Goal: Task Accomplishment & Management: Manage account settings

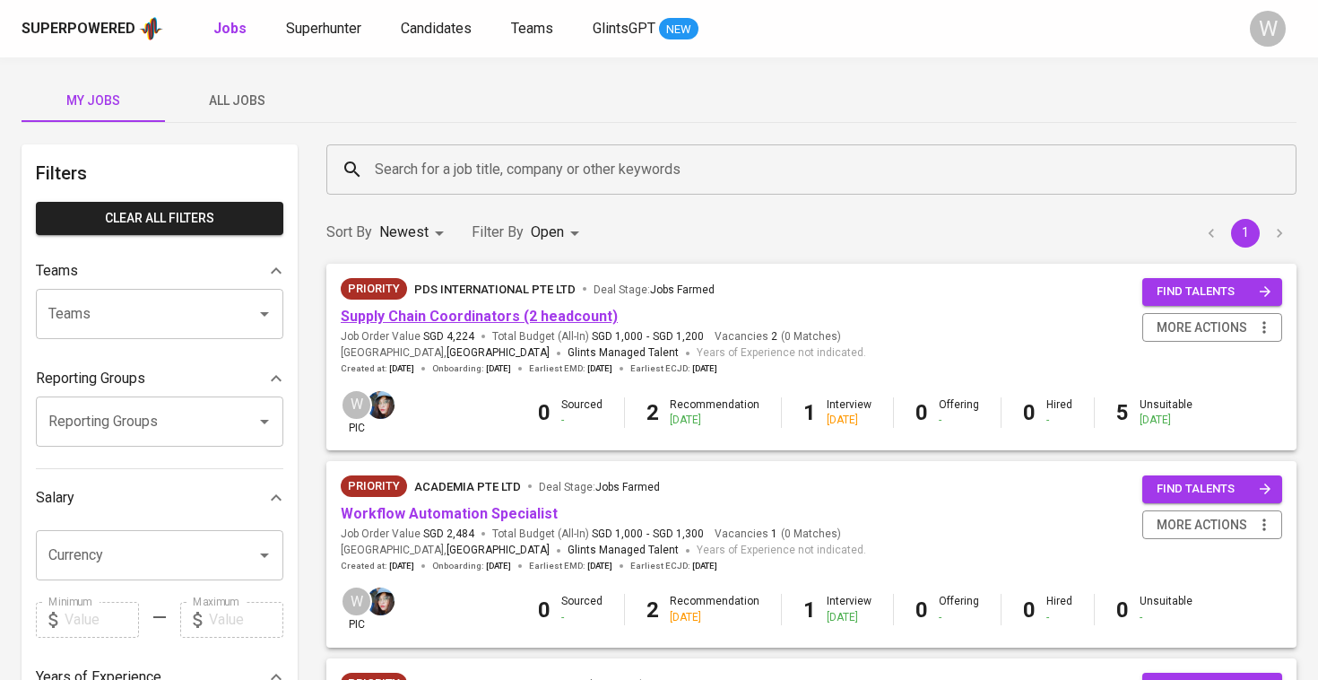
click at [542, 314] on link "Supply Chain Coordinators (2 headcount)" at bounding box center [479, 316] width 277 height 17
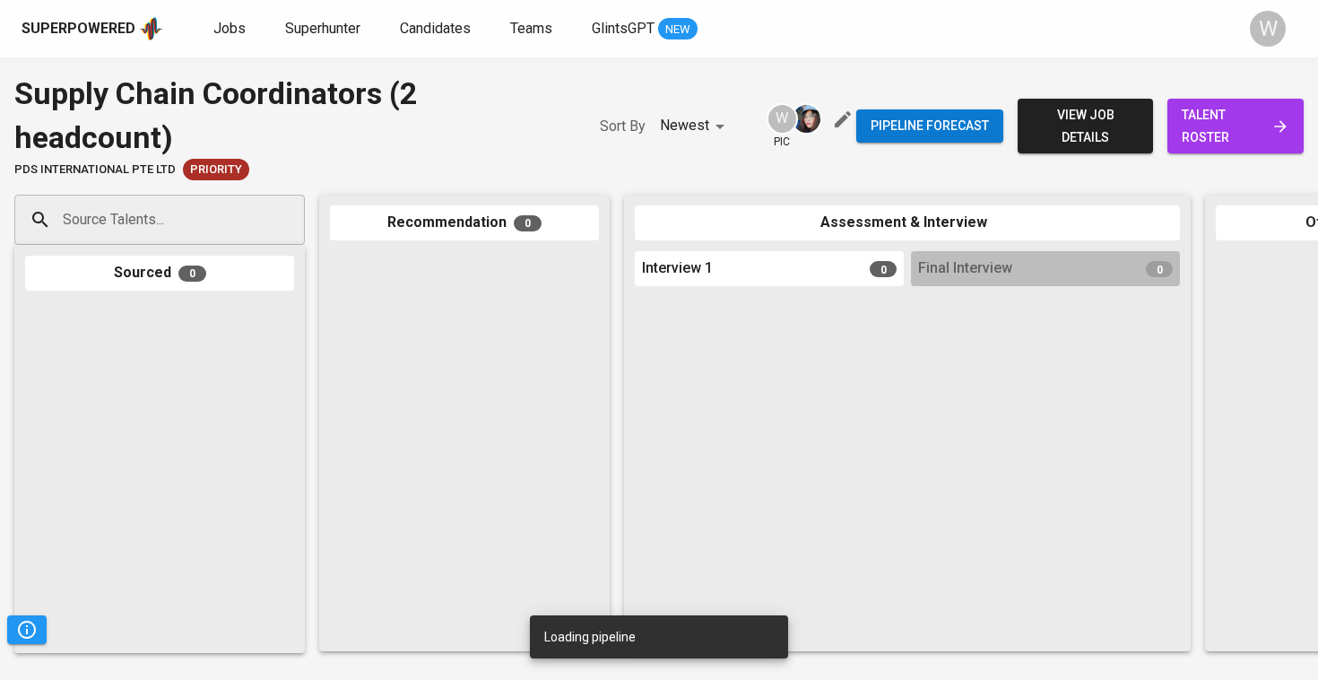
click at [1230, 102] on link "talent roster" at bounding box center [1235, 126] width 136 height 55
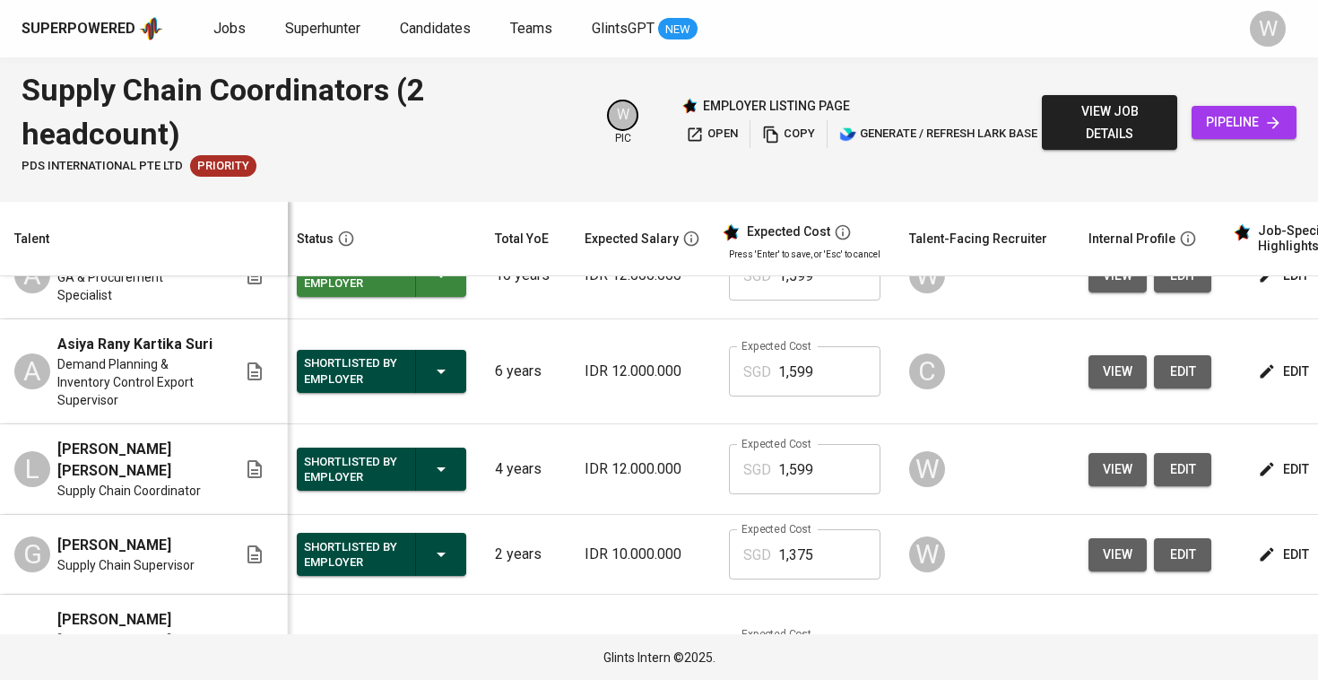
scroll to position [690, 5]
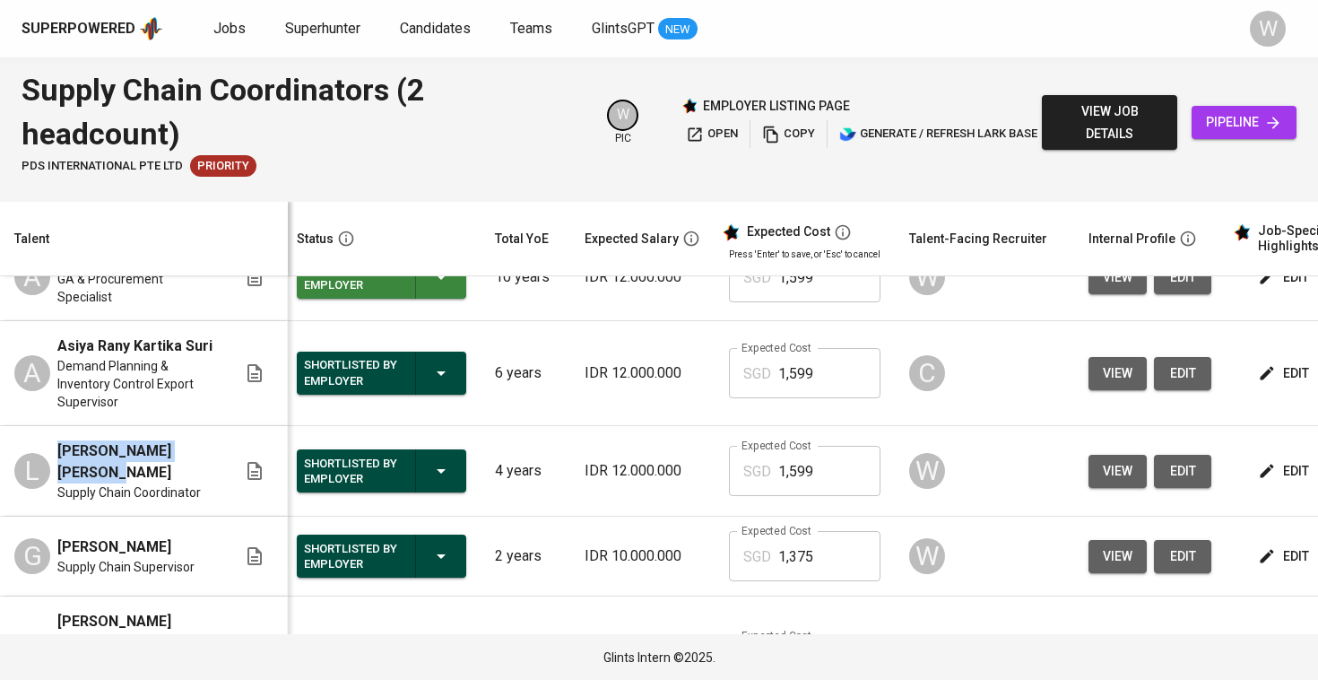
drag, startPoint x: 128, startPoint y: 459, endPoint x: 58, endPoint y: 438, distance: 73.2
click at [58, 440] on span "[PERSON_NAME] [PERSON_NAME]" at bounding box center [136, 461] width 158 height 43
copy span "[PERSON_NAME] [PERSON_NAME]"
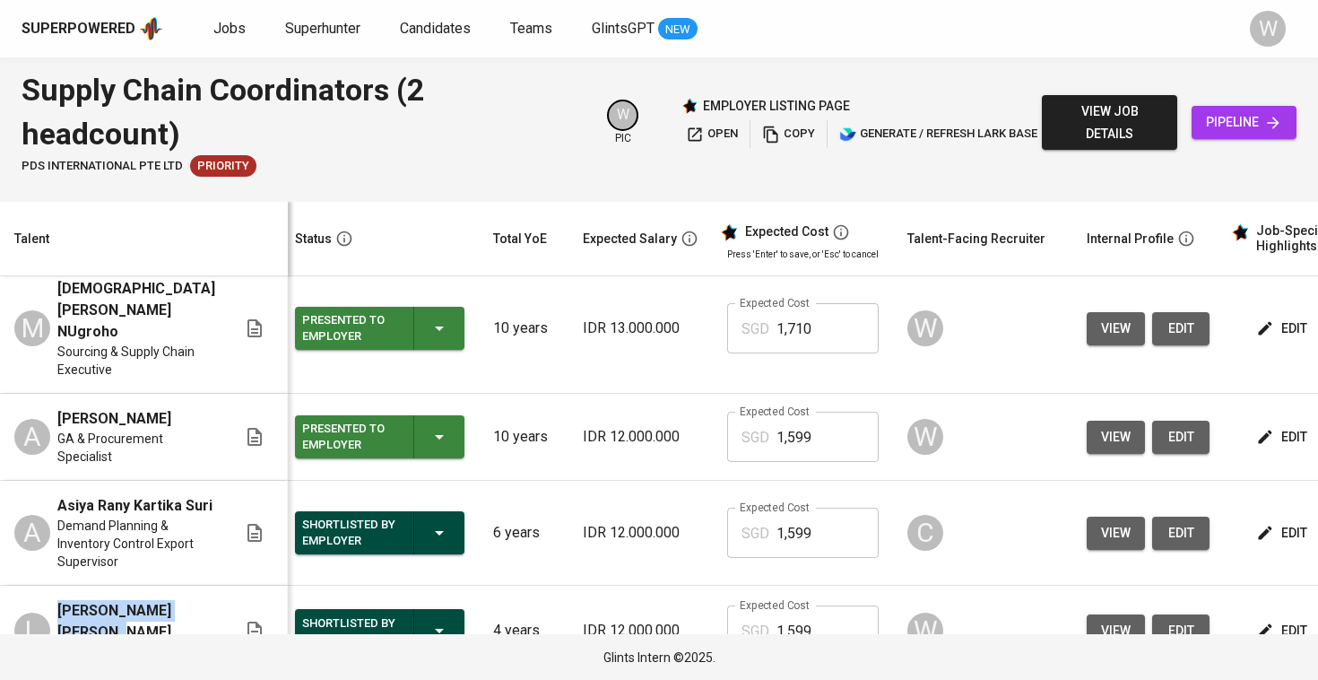
scroll to position [466, 7]
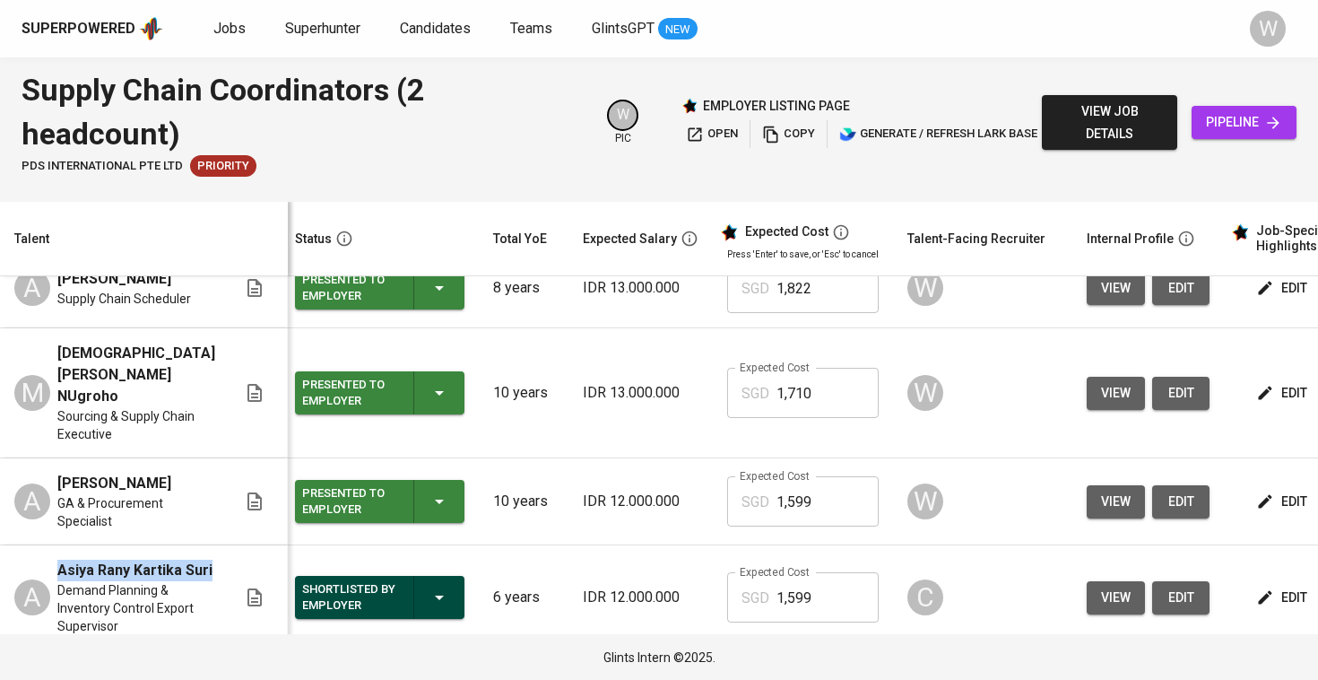
drag, startPoint x: 121, startPoint y: 563, endPoint x: 56, endPoint y: 539, distance: 69.8
click at [56, 559] on div "A Asiya Rany Kartika Suri Demand Planning & Inventory Control Export Supervisor" at bounding box center [125, 596] width 222 height 75
copy span "Asiya Rany Kartika Suri"
click at [214, 22] on span "Jobs" at bounding box center [229, 28] width 32 height 17
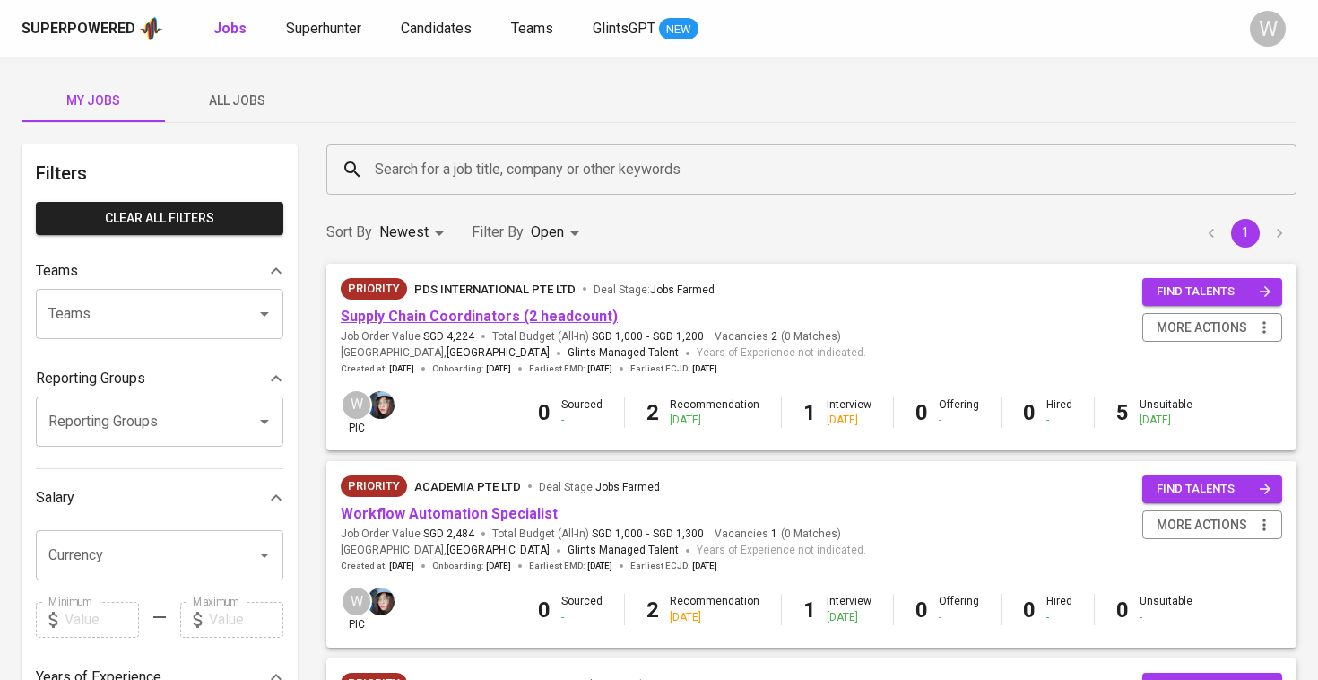
click at [426, 316] on link "Supply Chain Coordinators (2 headcount)" at bounding box center [479, 316] width 277 height 17
click at [454, 516] on link "Workflow Automation Specialist" at bounding box center [449, 513] width 217 height 17
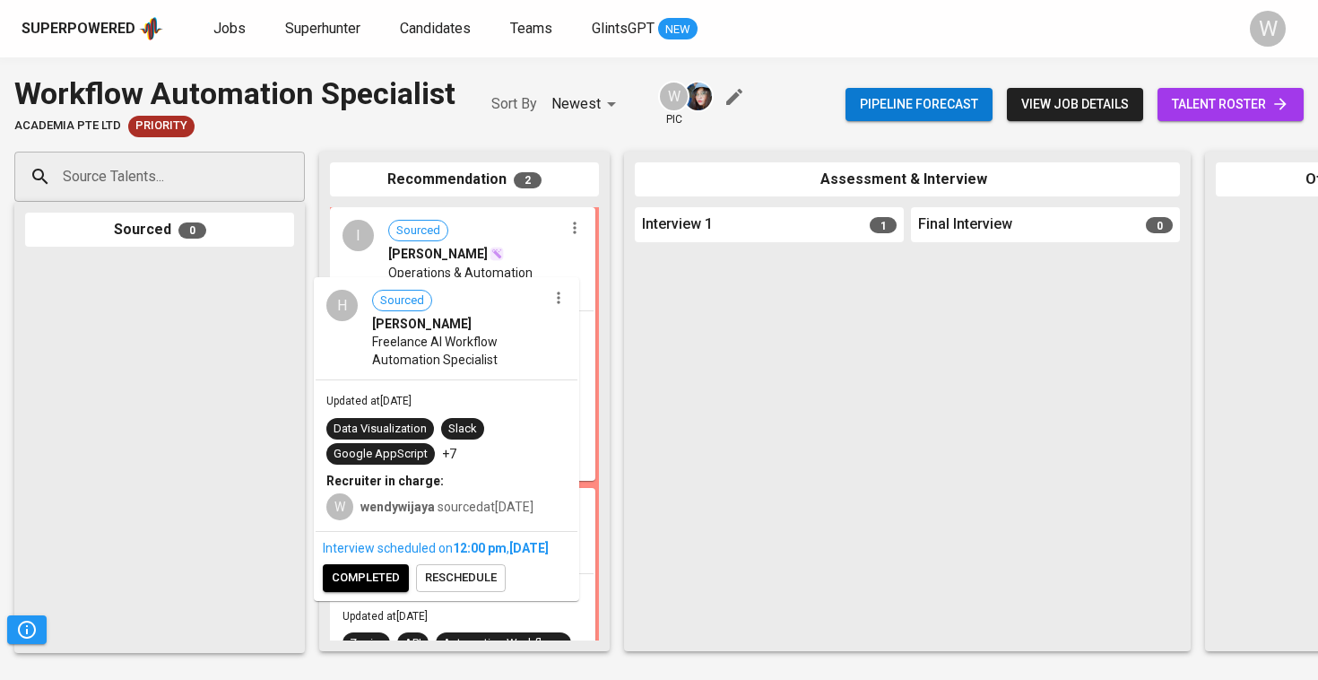
drag, startPoint x: 801, startPoint y: 317, endPoint x: 463, endPoint y: 343, distance: 339.9
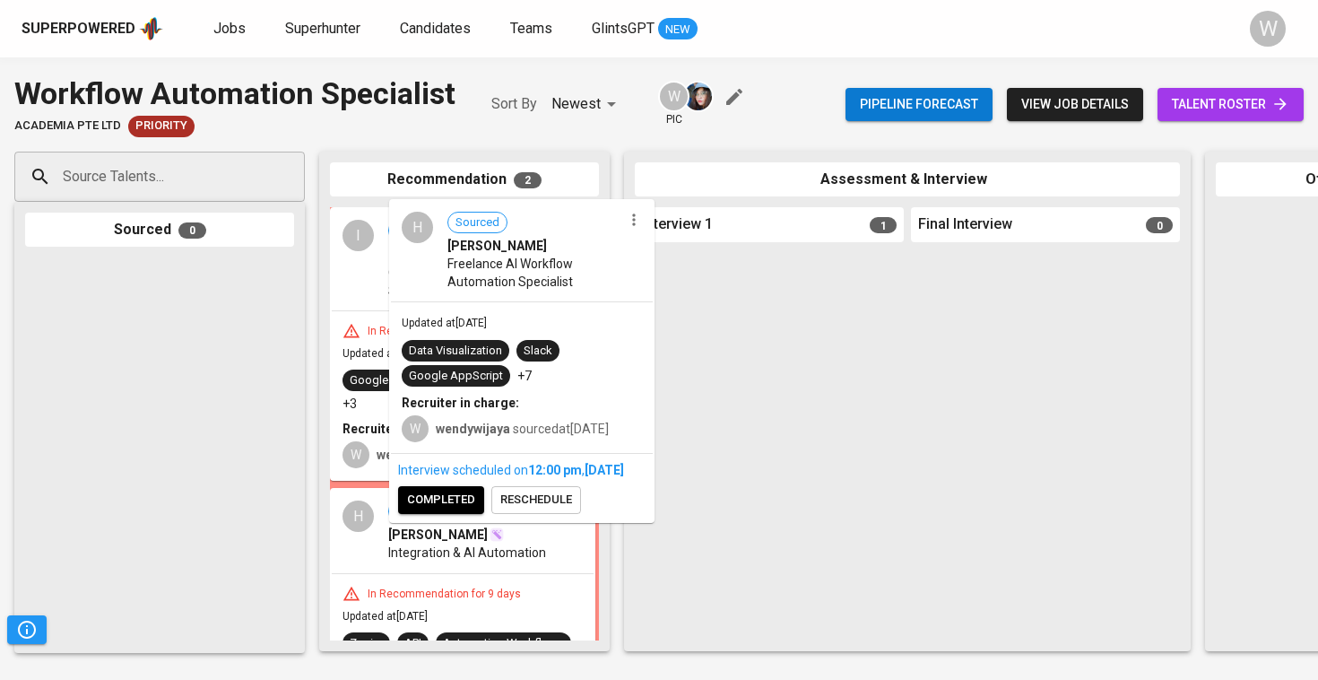
drag, startPoint x: 645, startPoint y: 331, endPoint x: 323, endPoint y: 274, distance: 326.8
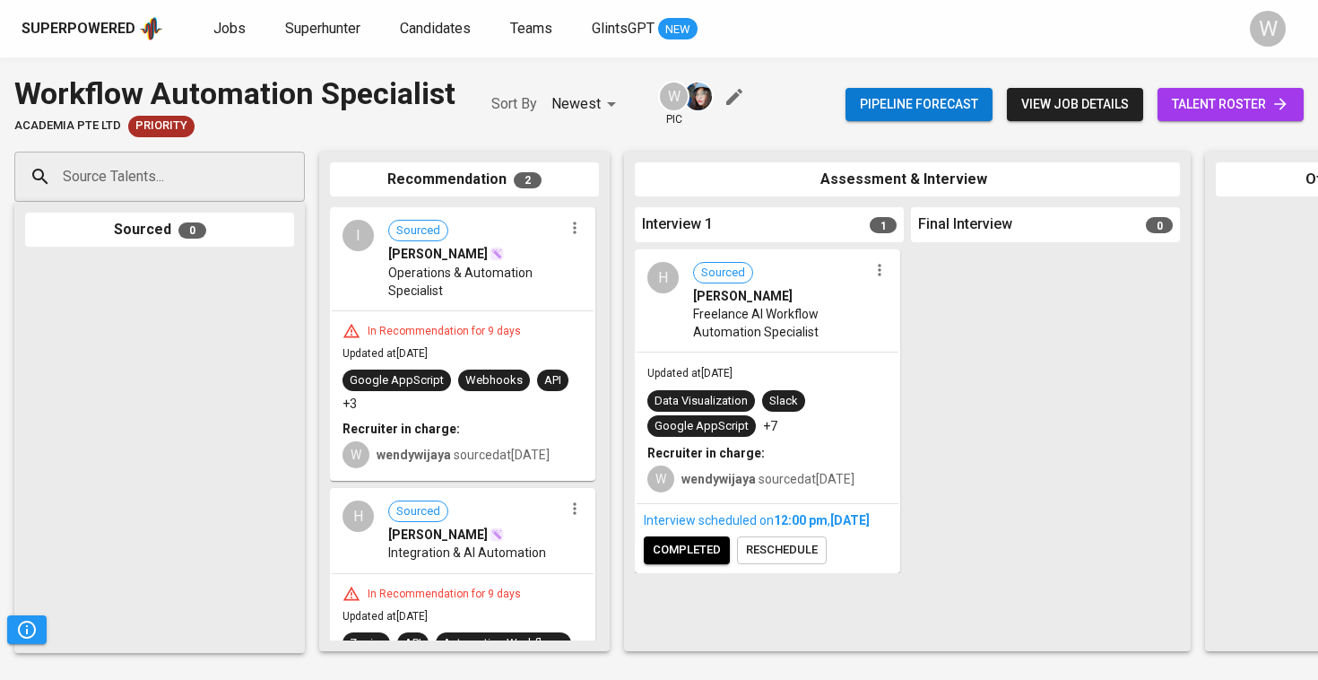
click at [877, 269] on icon "button" at bounding box center [880, 270] width 18 height 18
click at [905, 337] on li "Undo Interview 1 Scheduled" at bounding box center [950, 327] width 164 height 27
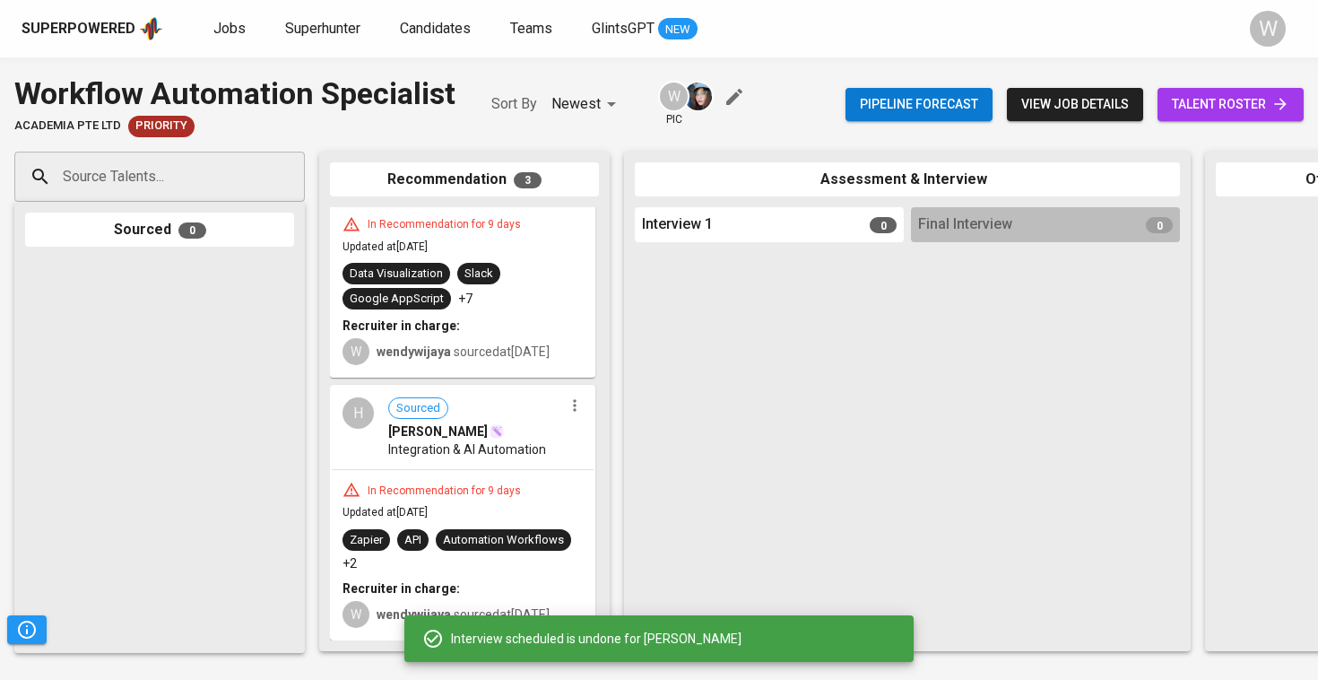
scroll to position [407, 0]
click at [1252, 90] on link "talent roster" at bounding box center [1230, 104] width 146 height 33
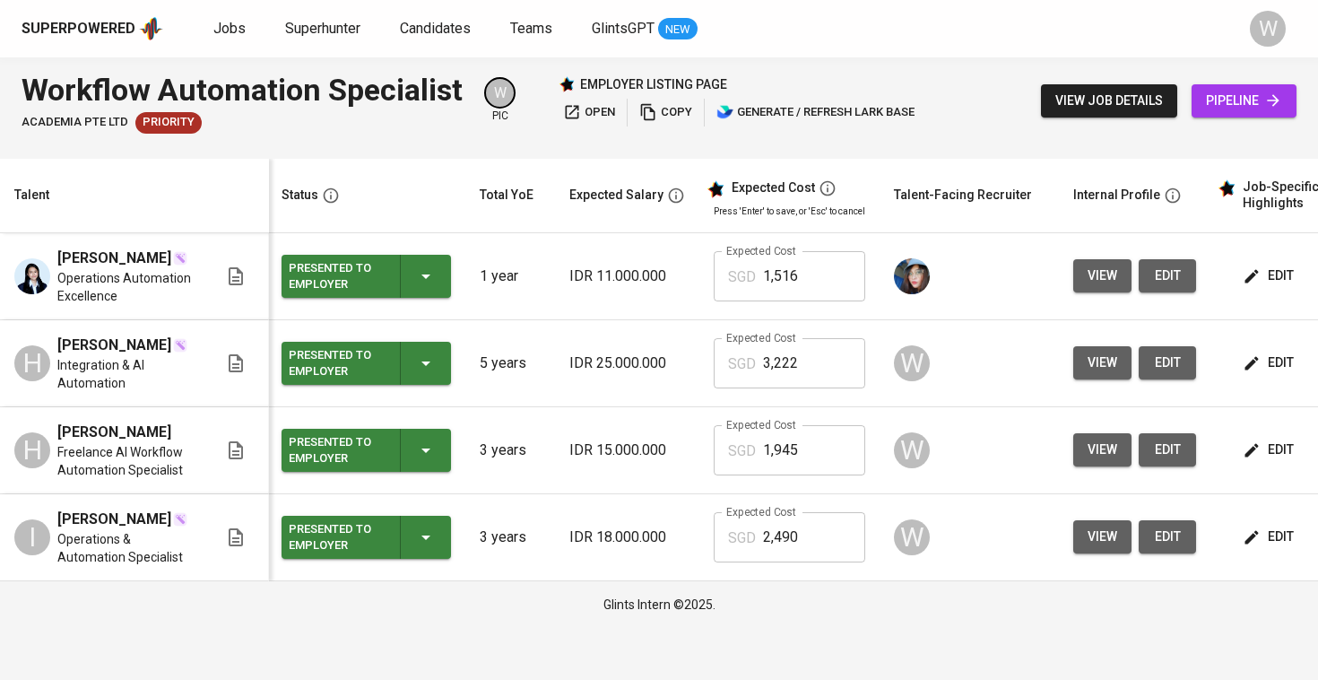
click at [1112, 455] on span "view" at bounding box center [1102, 449] width 30 height 22
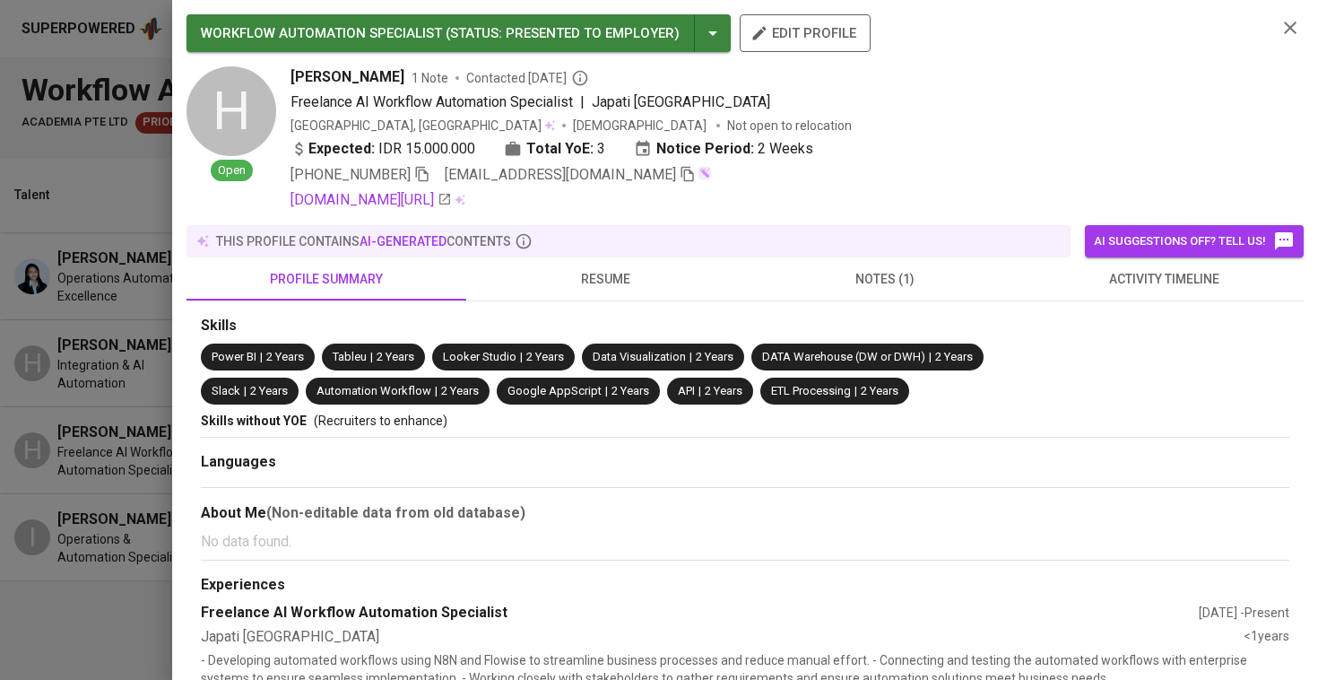
click at [1188, 292] on button "activity timeline" at bounding box center [1165, 278] width 280 height 43
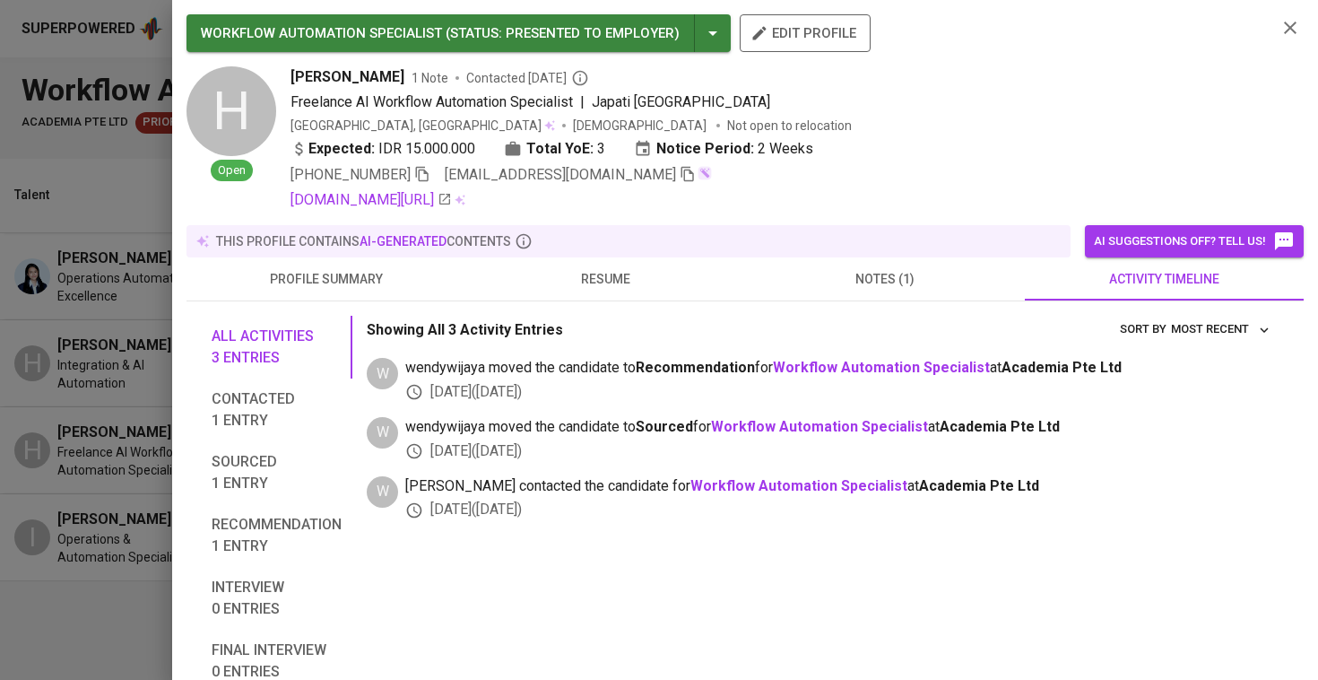
click at [602, 260] on button "resume" at bounding box center [606, 278] width 280 height 43
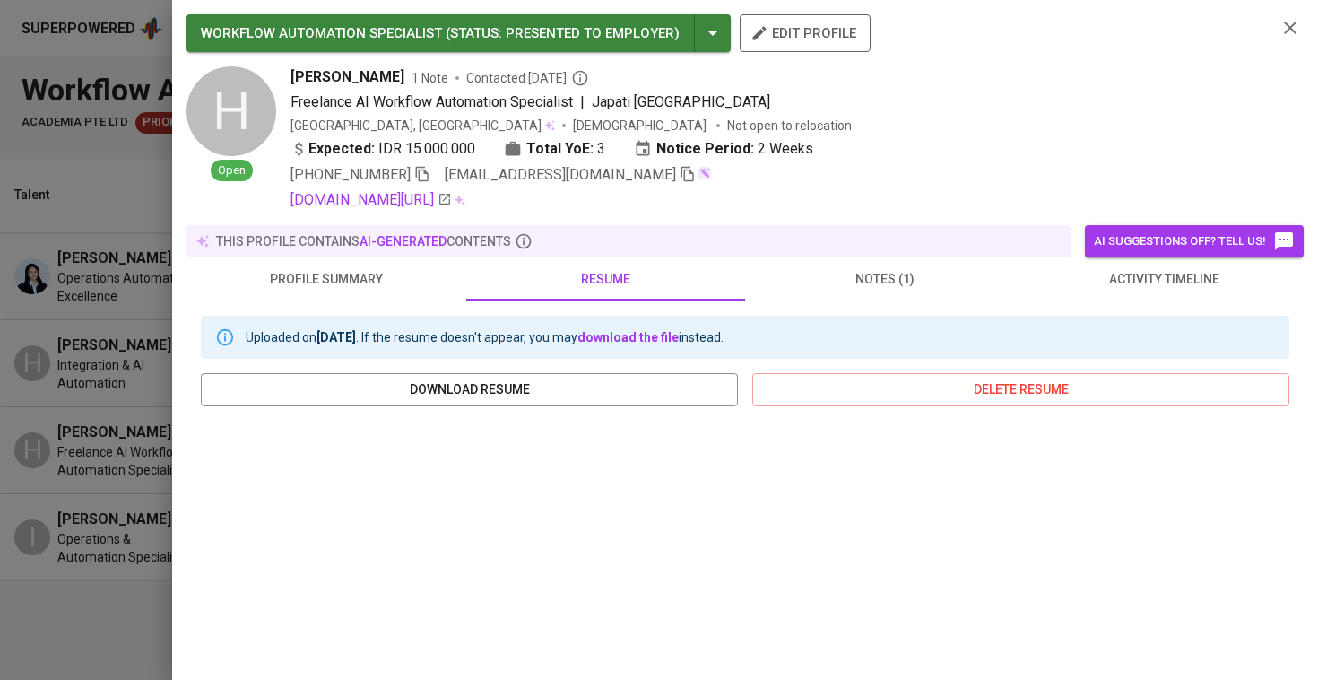
scroll to position [-1, 0]
click at [74, 372] on div at bounding box center [659, 340] width 1318 height 680
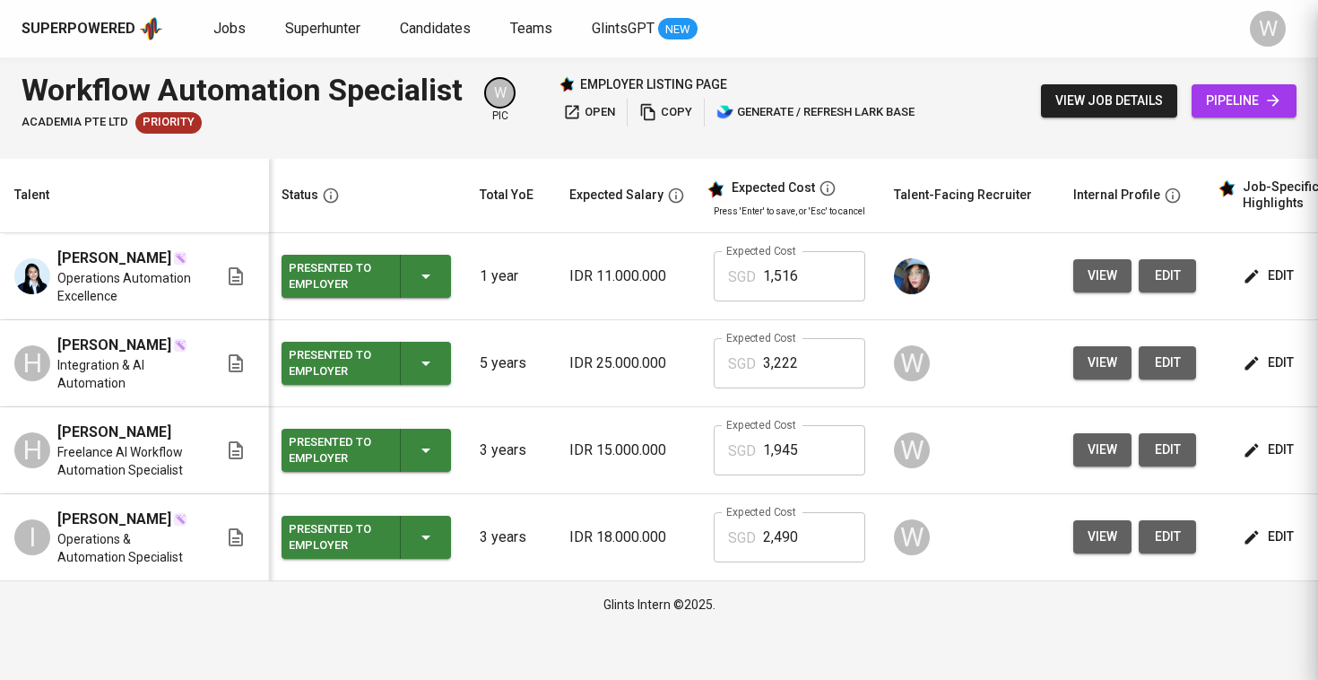
scroll to position [0, 0]
click at [272, 29] on div "Jobs Superhunter Candidates Teams GlintsGPT NEW" at bounding box center [455, 29] width 484 height 22
click at [281, 29] on div "Jobs Superhunter Candidates Teams GlintsGPT NEW" at bounding box center [455, 29] width 484 height 22
click at [290, 25] on span "Superhunter" at bounding box center [322, 28] width 75 height 17
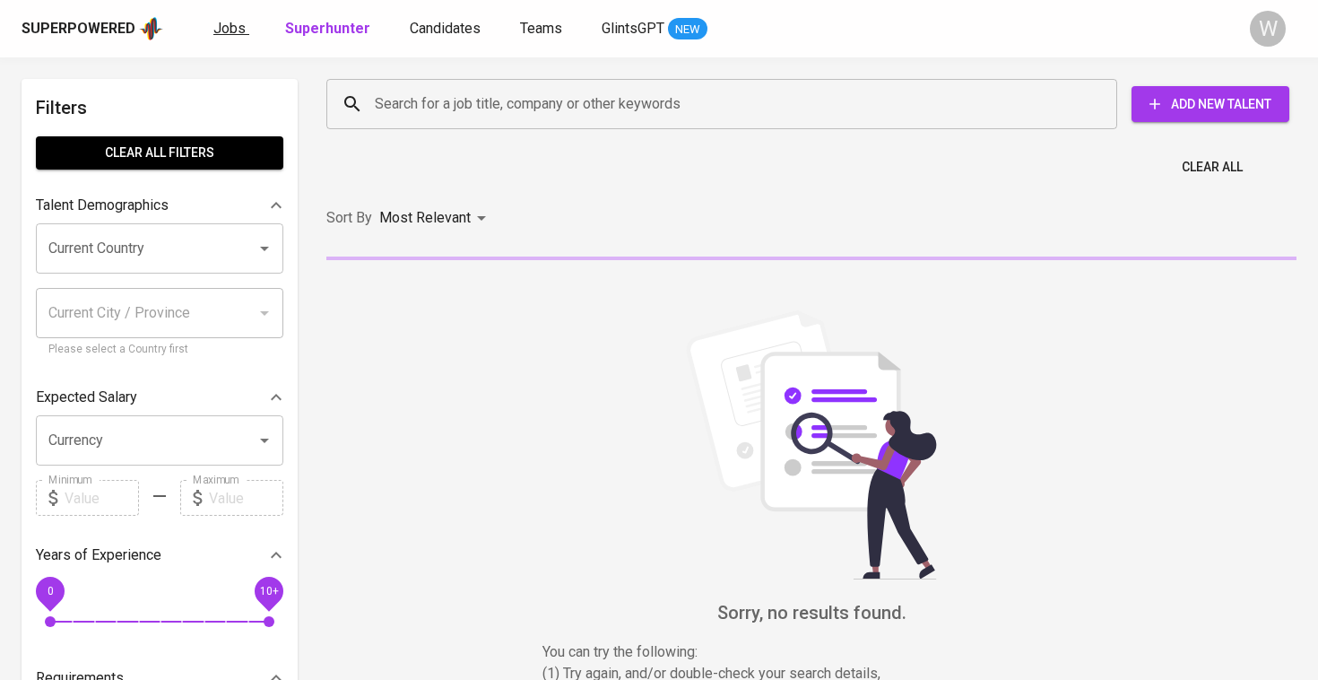
click at [217, 26] on span "Jobs" at bounding box center [229, 28] width 32 height 17
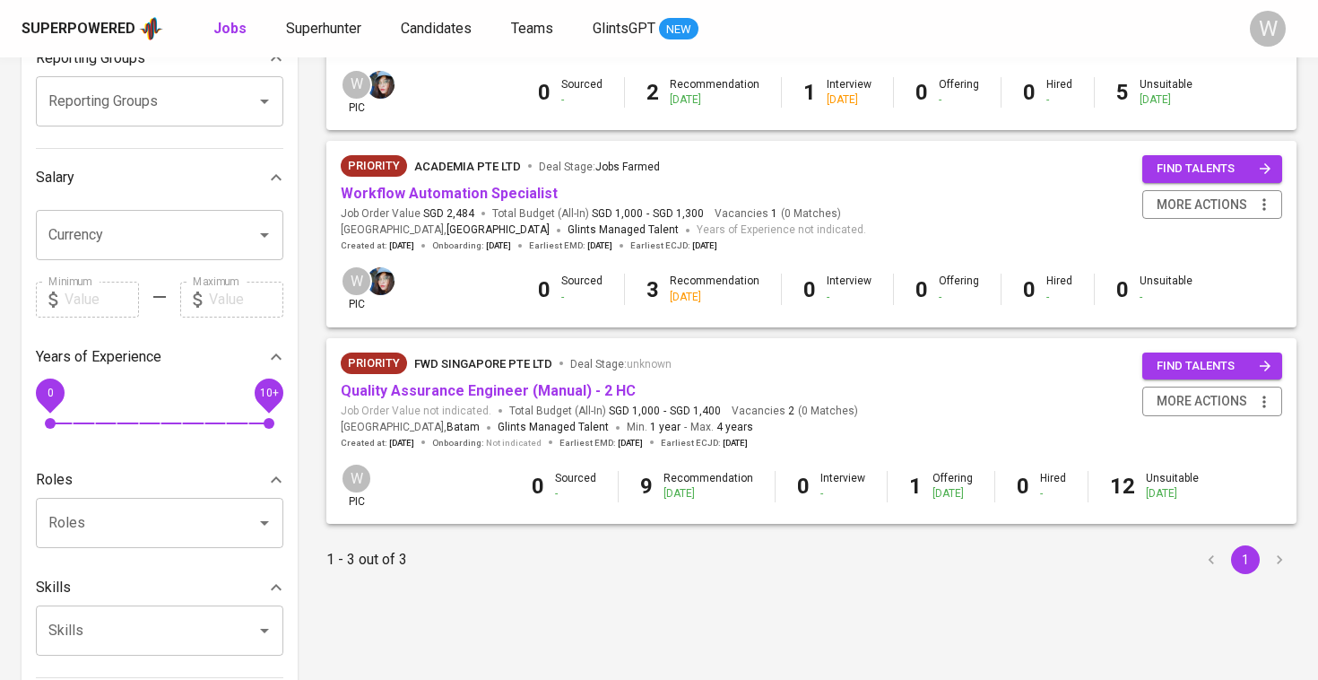
scroll to position [321, 0]
click at [562, 391] on link "Quality Assurance Engineer (Manual) - 2 HC" at bounding box center [488, 389] width 295 height 17
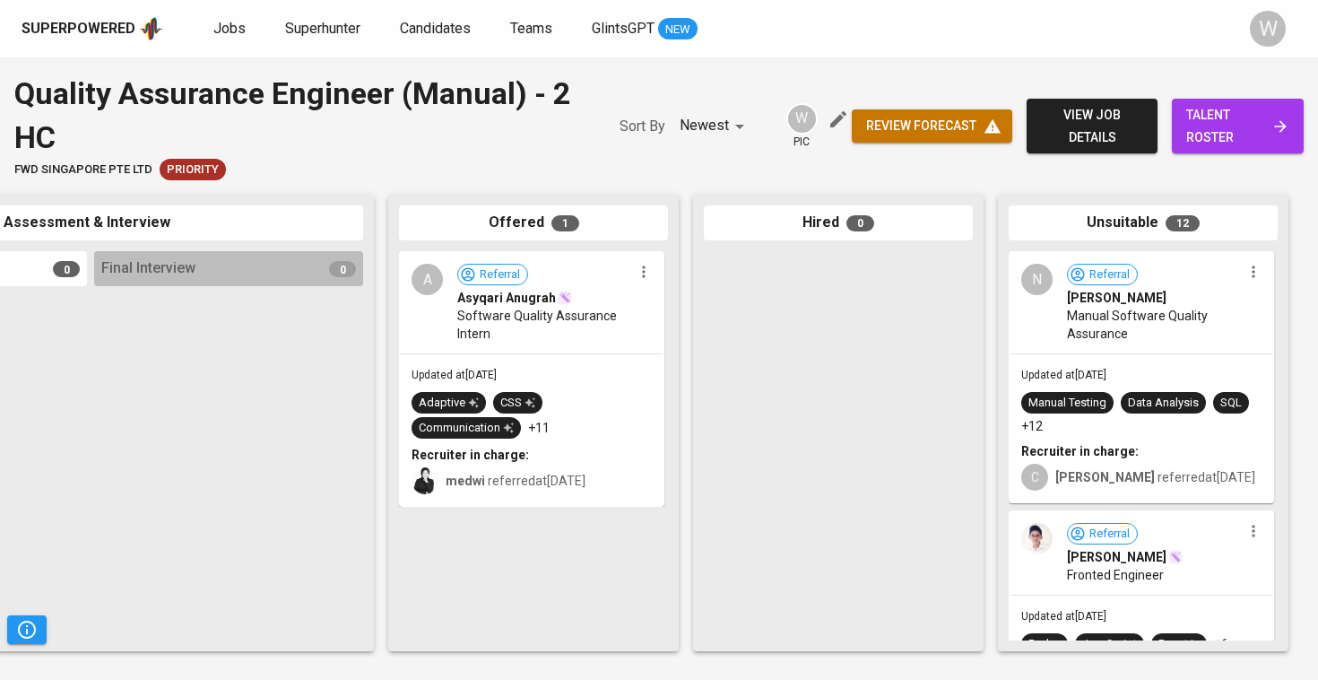
scroll to position [0, 817]
